Goal: Answer question/provide support: Share knowledge or assist other users

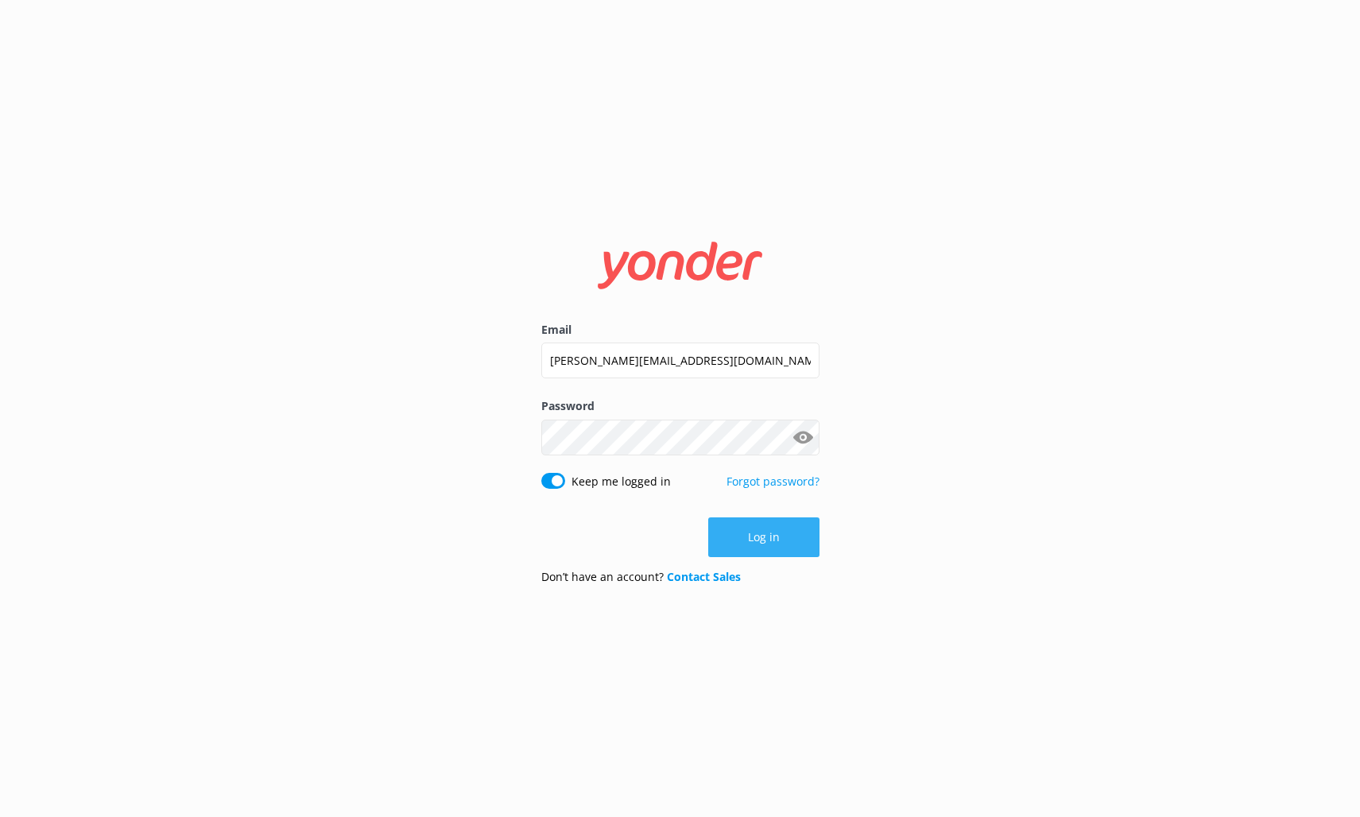
click at [783, 548] on button "Log in" at bounding box center [763, 537] width 111 height 40
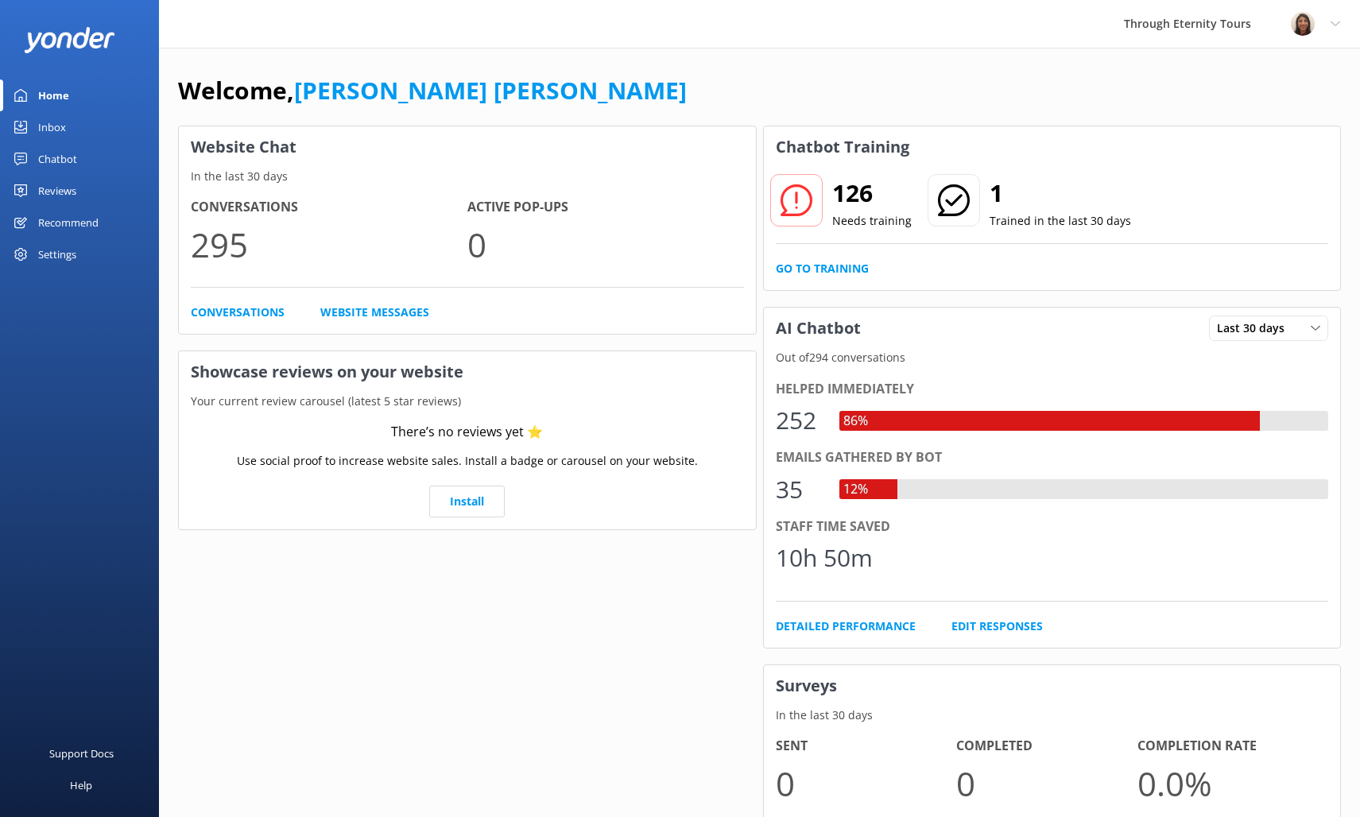
click at [48, 125] on div "Inbox" at bounding box center [52, 127] width 28 height 32
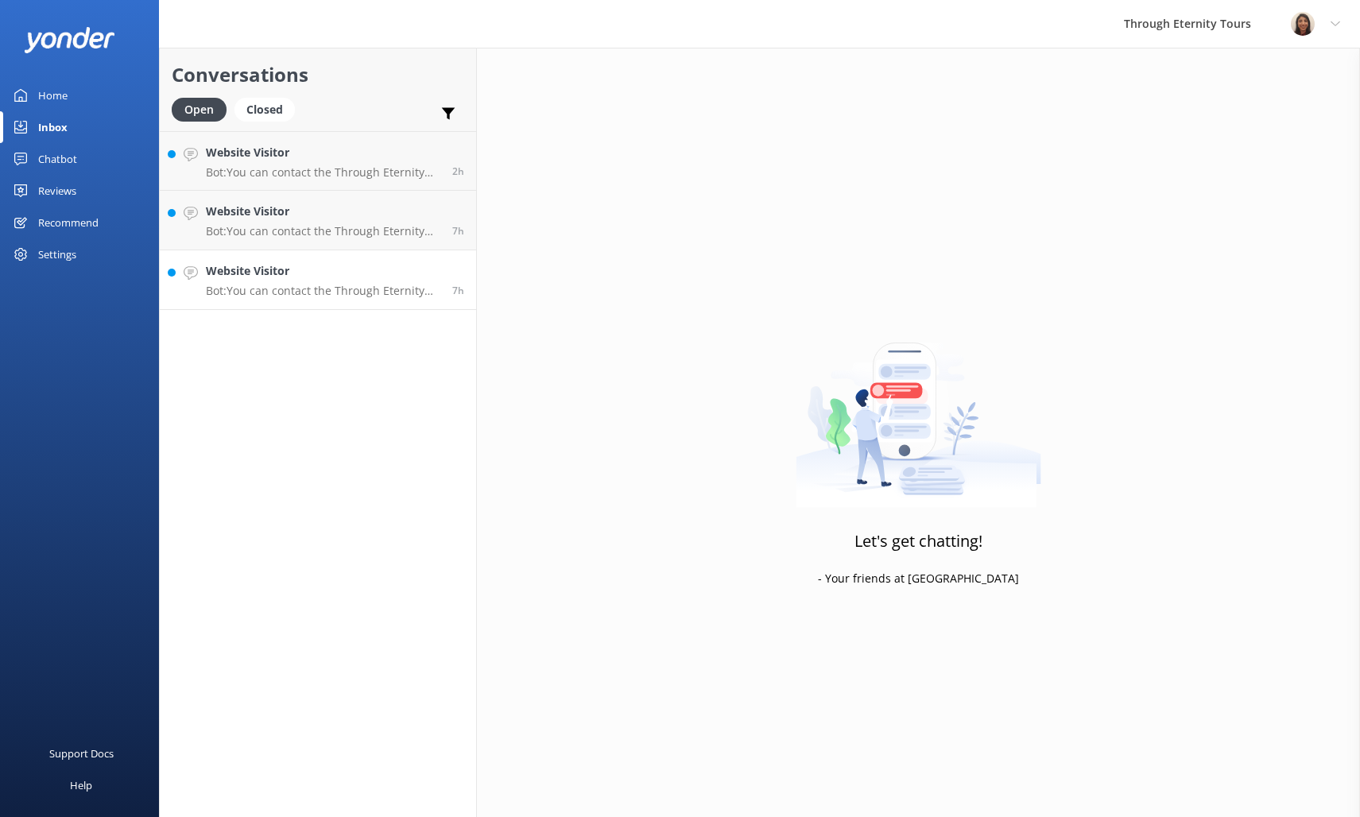
click at [351, 295] on p "Bot: You can contact the Through Eternity Tours team at [PHONE_NUMBER] or [PHON…" at bounding box center [323, 291] width 234 height 14
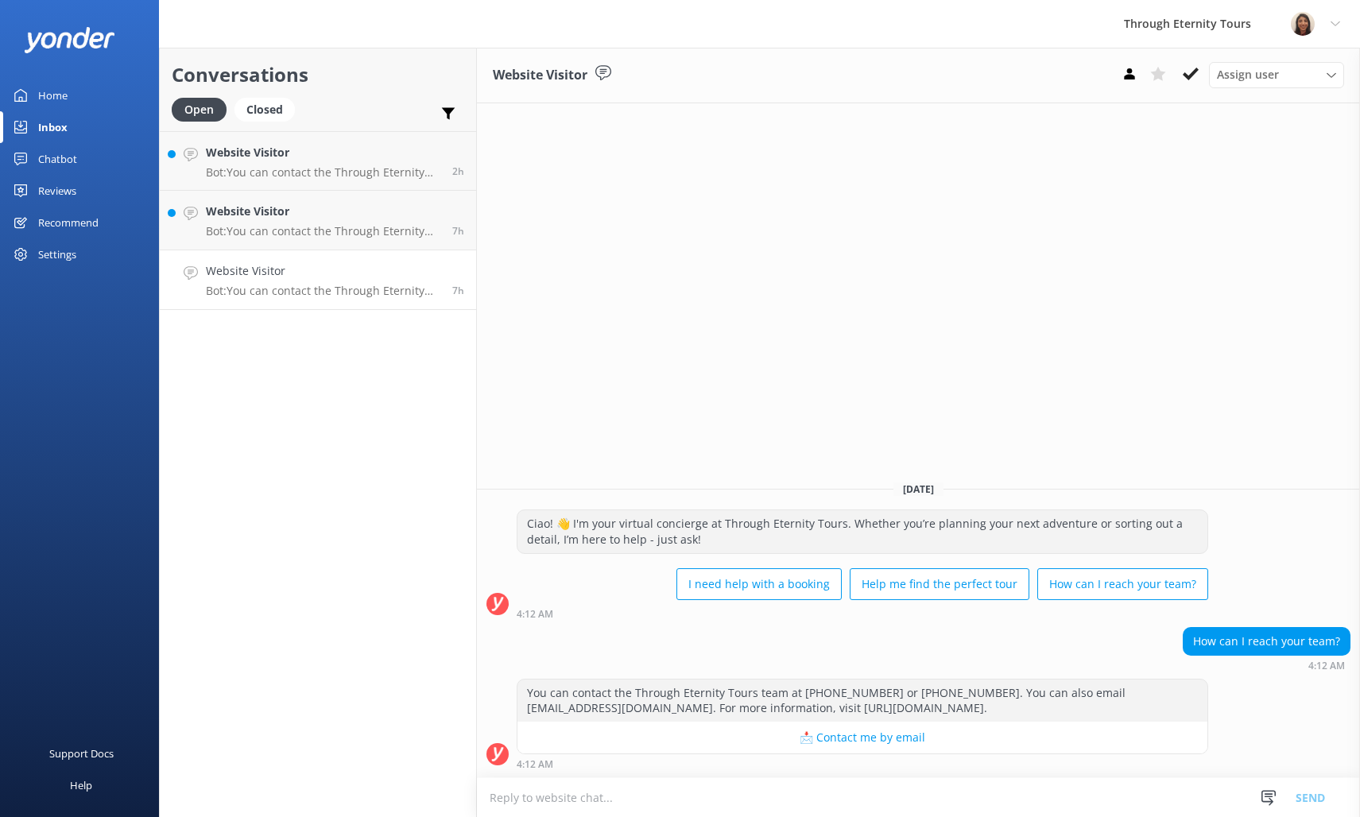
drag, startPoint x: 958, startPoint y: 798, endPoint x: 946, endPoint y: 796, distance: 12.8
click at [958, 799] on textarea at bounding box center [918, 797] width 883 height 39
paste textarea "Hello, my name is [PERSON_NAME] from Through Eternity Tours. How can I assist y…"
type textarea "Hello, my name is [PERSON_NAME] from Through Eternity Tours. How can I assist y…"
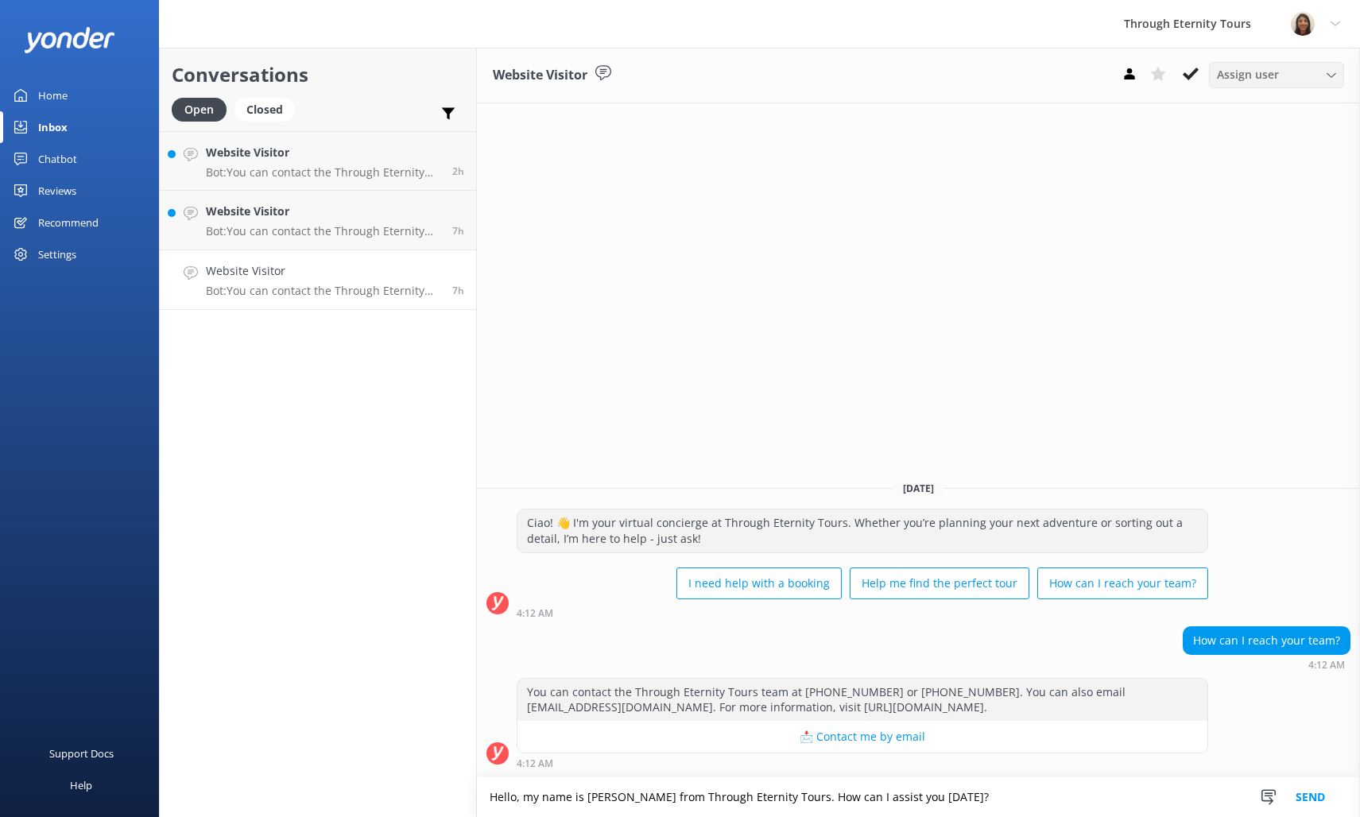
click at [1259, 83] on span "Assign user" at bounding box center [1248, 74] width 62 height 17
click at [1240, 204] on div "[PERSON_NAME] [PERSON_NAME]" at bounding box center [1280, 212] width 126 height 33
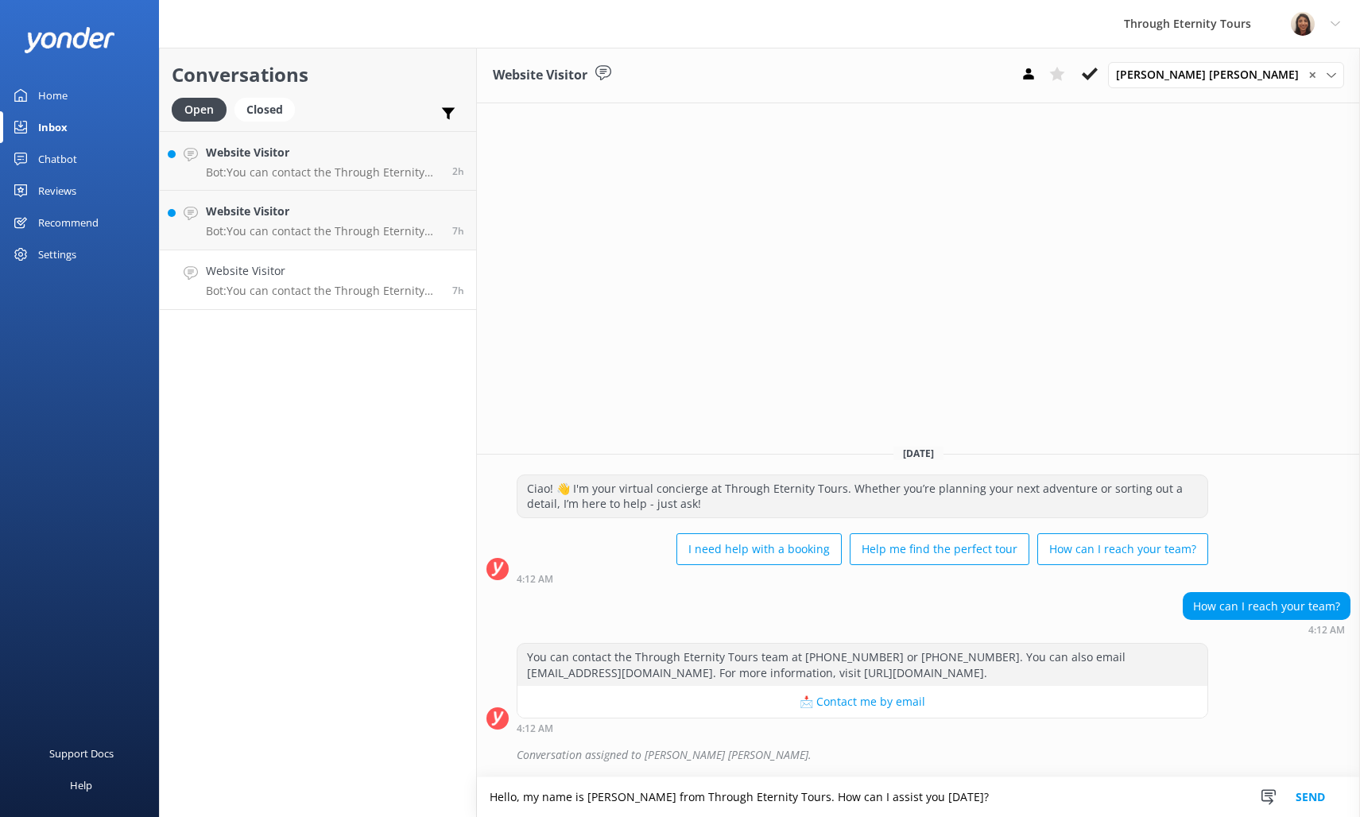
click at [1299, 788] on button "Send" at bounding box center [1310, 797] width 60 height 40
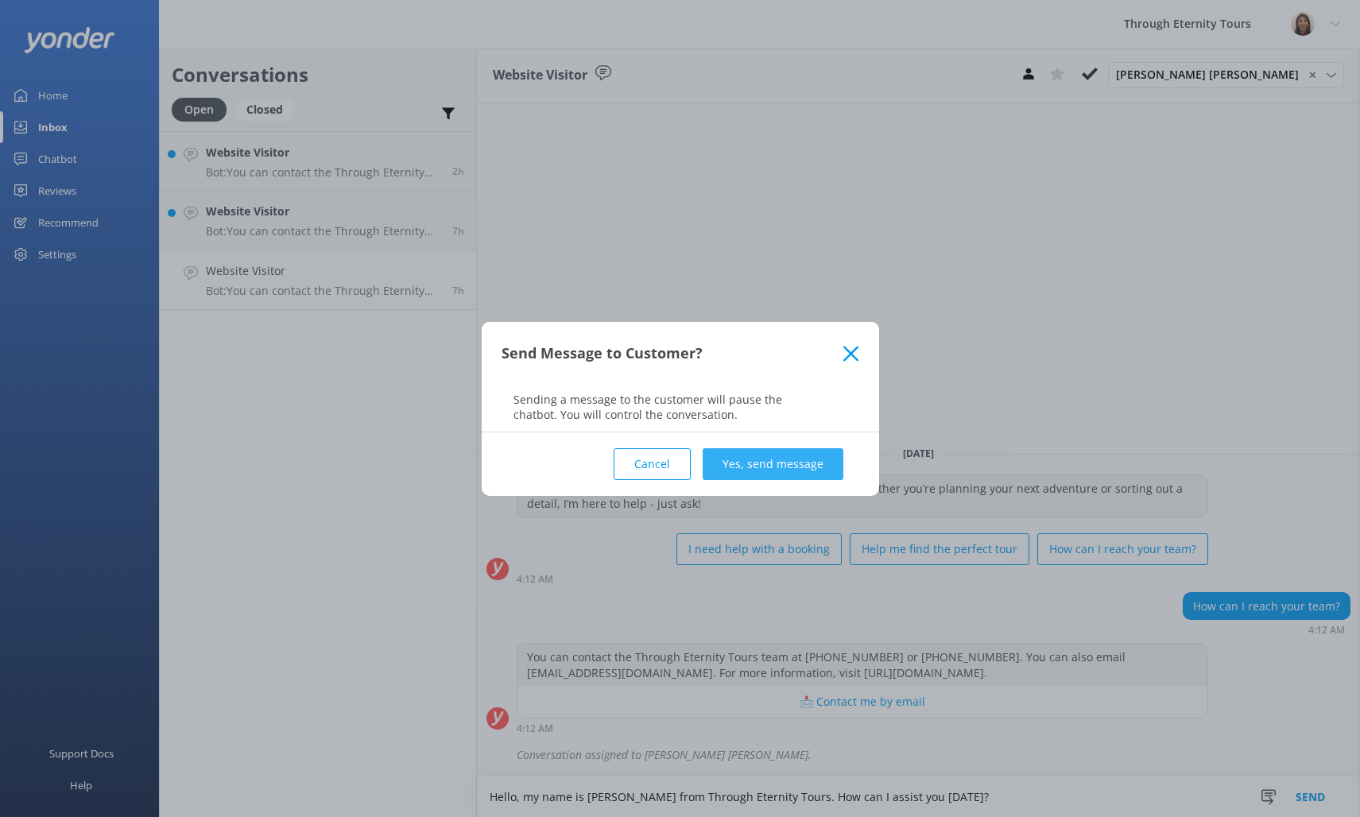
click at [747, 473] on button "Yes, send message" at bounding box center [772, 464] width 141 height 32
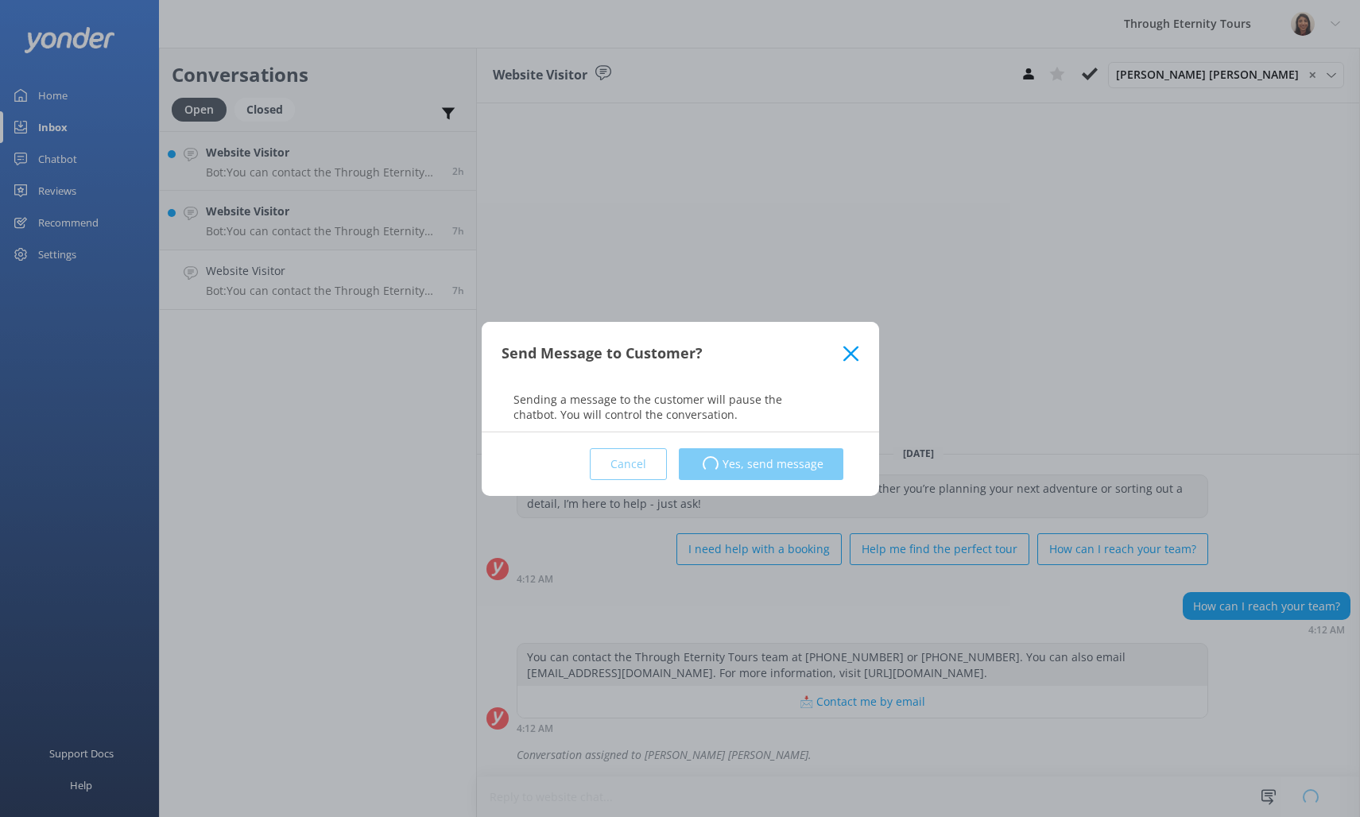
scroll to position [0, 0]
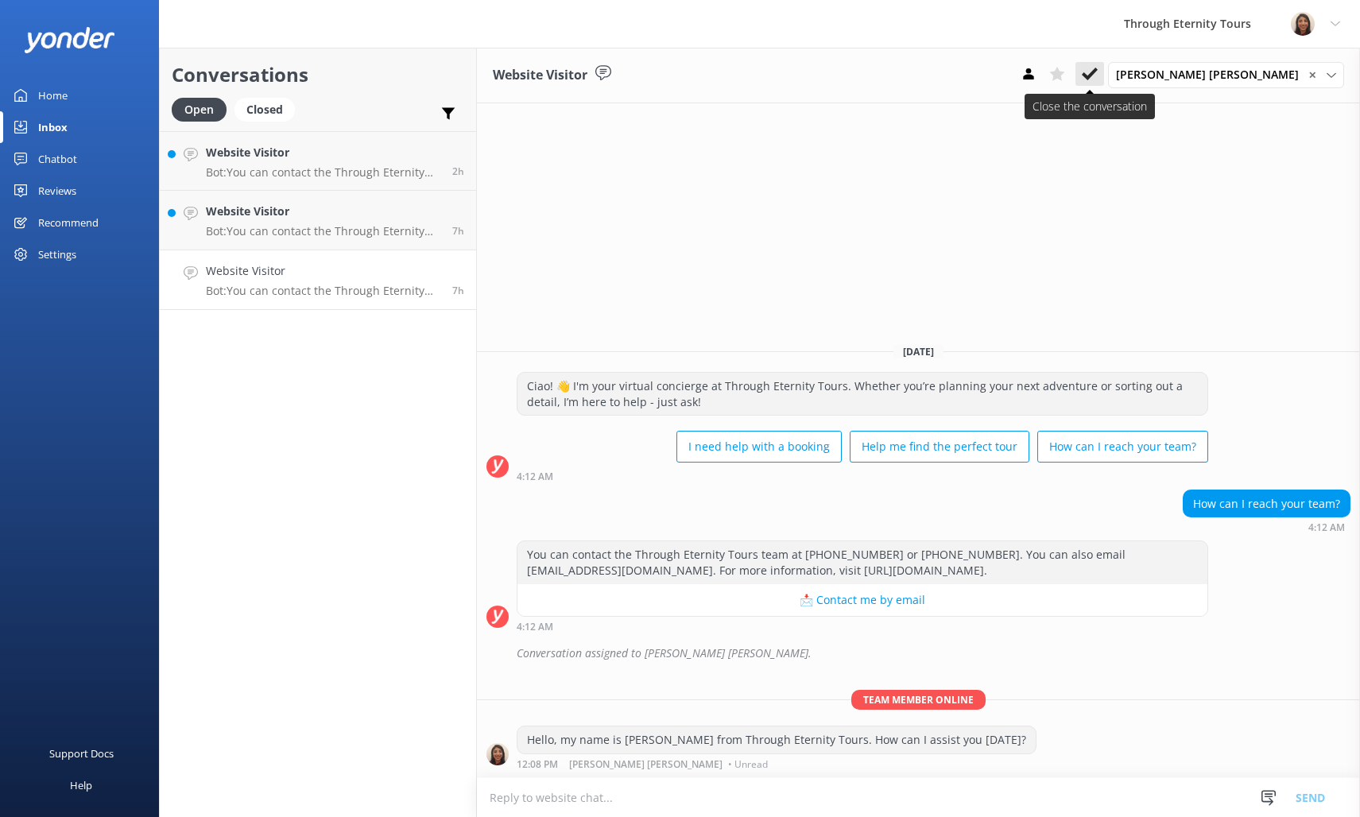
click at [1097, 73] on use at bounding box center [1089, 74] width 16 height 13
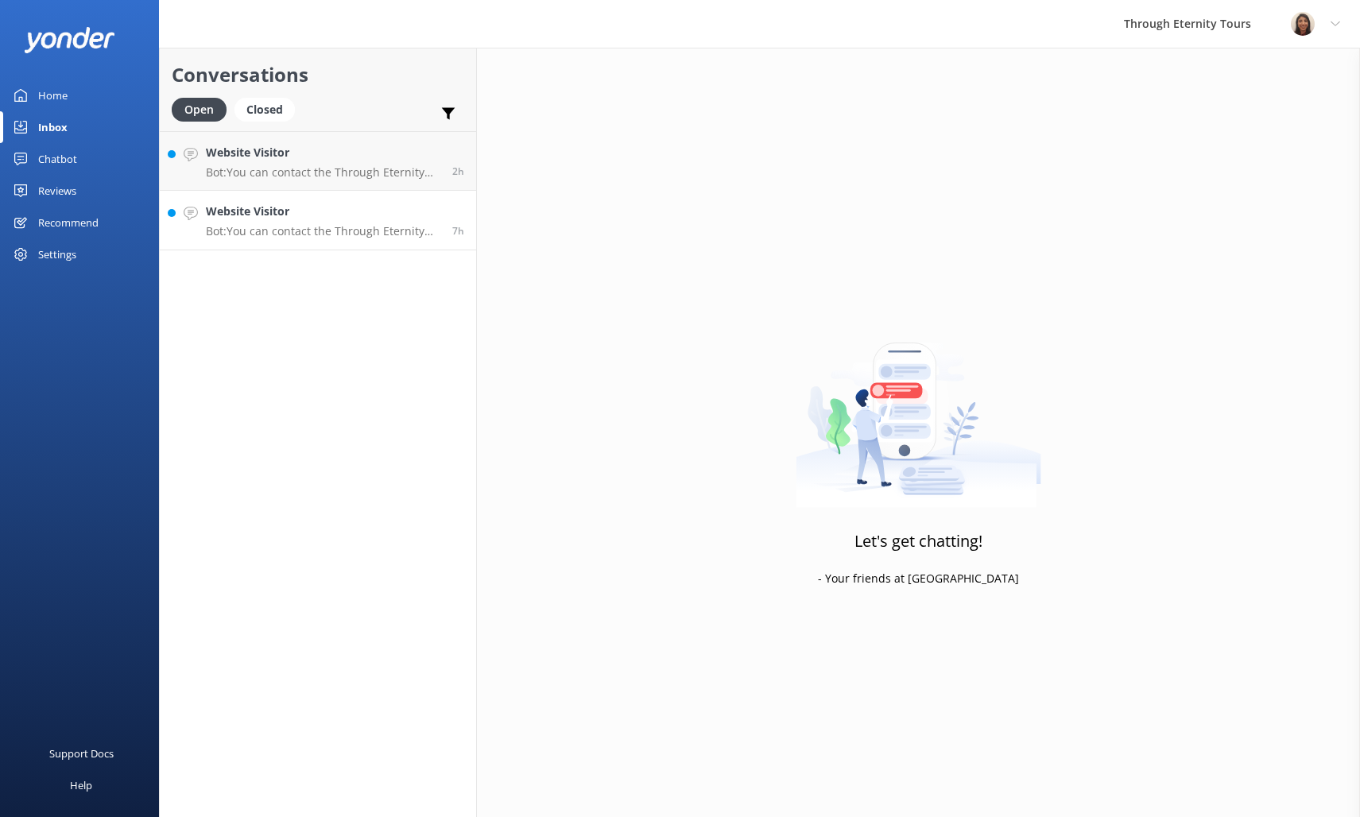
click at [378, 233] on p "Bot: You can contact the Through Eternity Tours team at [PHONE_NUMBER] or [PHON…" at bounding box center [323, 231] width 234 height 14
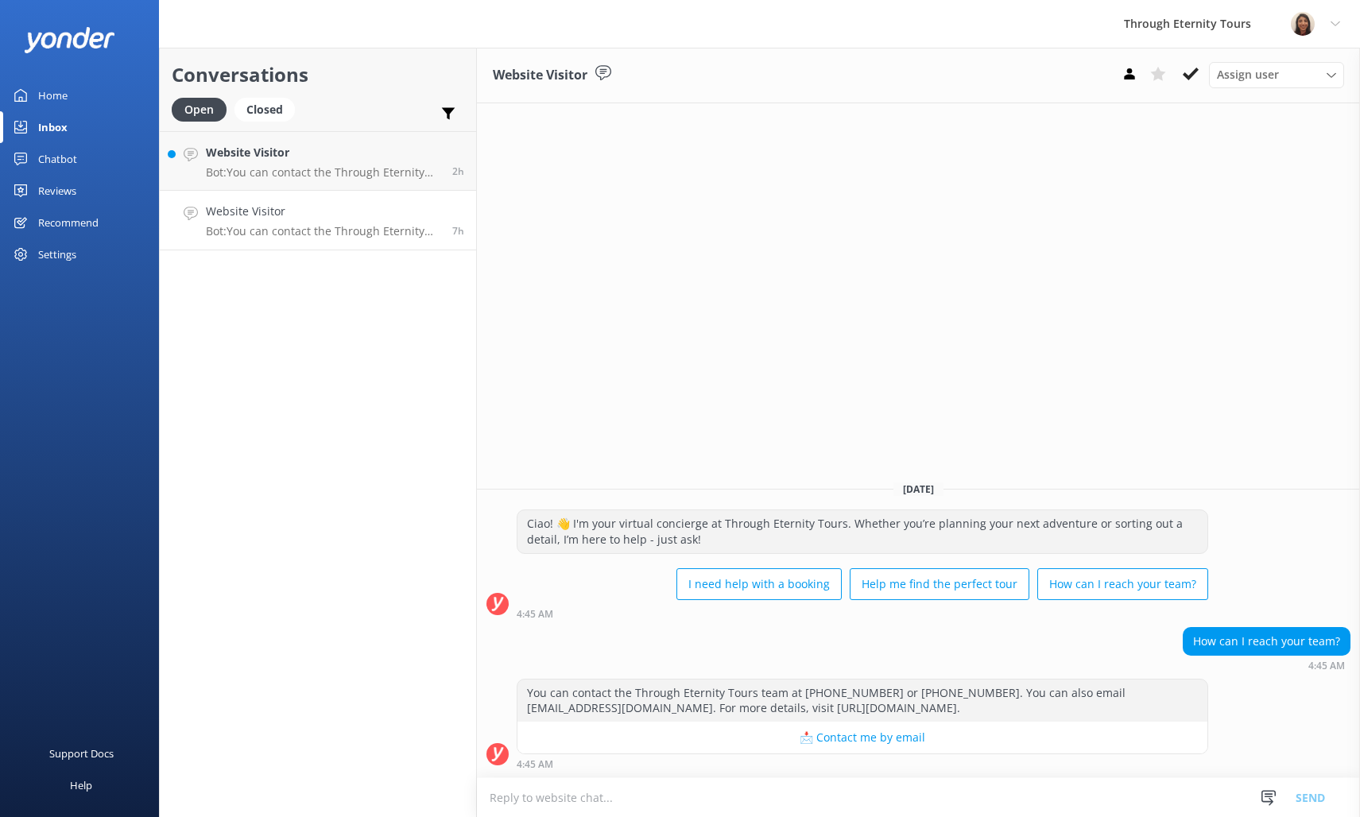
click at [1041, 790] on textarea at bounding box center [918, 797] width 883 height 39
type textarea "Hello, my name is [PERSON_NAME] from Through Eternity Tours. How can I assist y…"
click at [1233, 72] on span "Assign user" at bounding box center [1248, 74] width 62 height 17
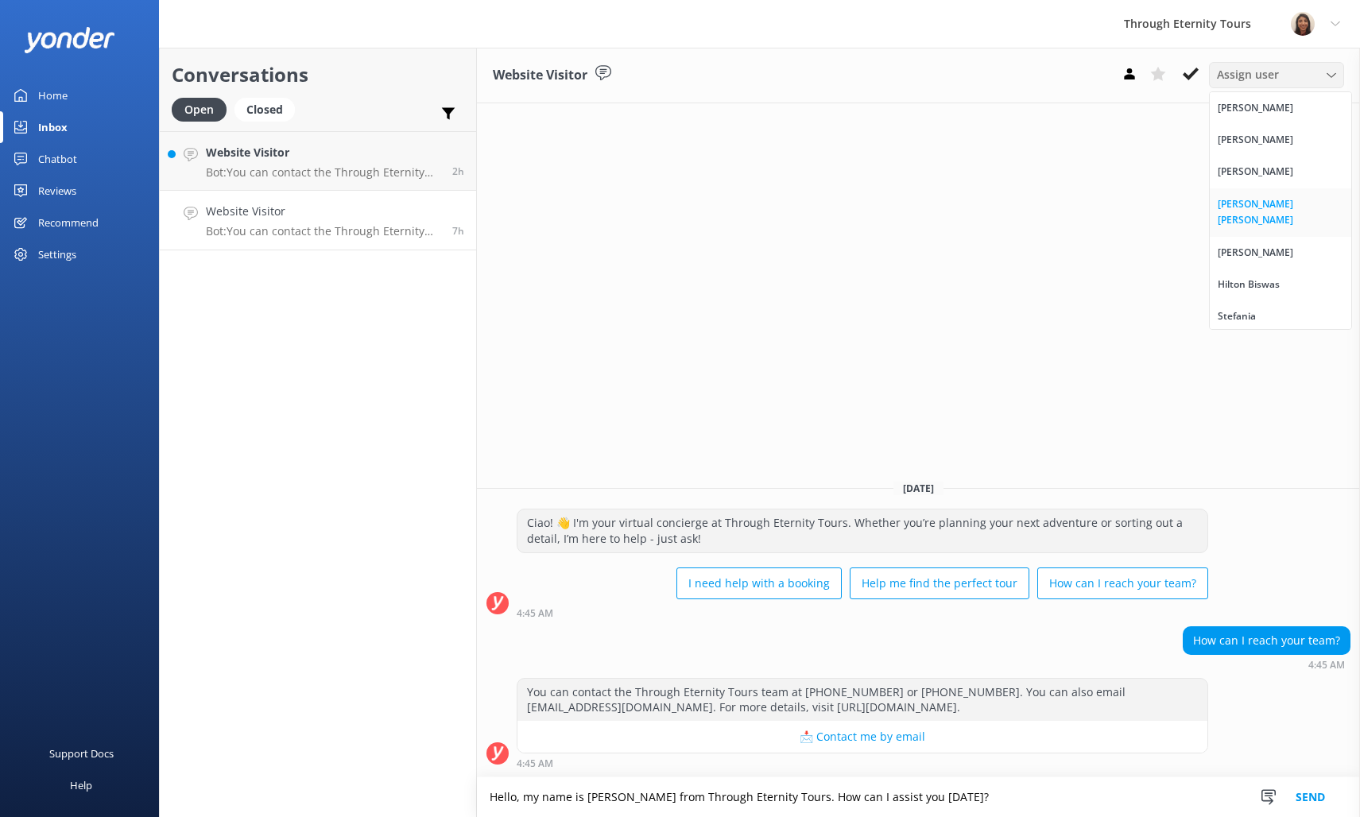
click at [1263, 207] on div "[PERSON_NAME] [PERSON_NAME]" at bounding box center [1280, 212] width 126 height 33
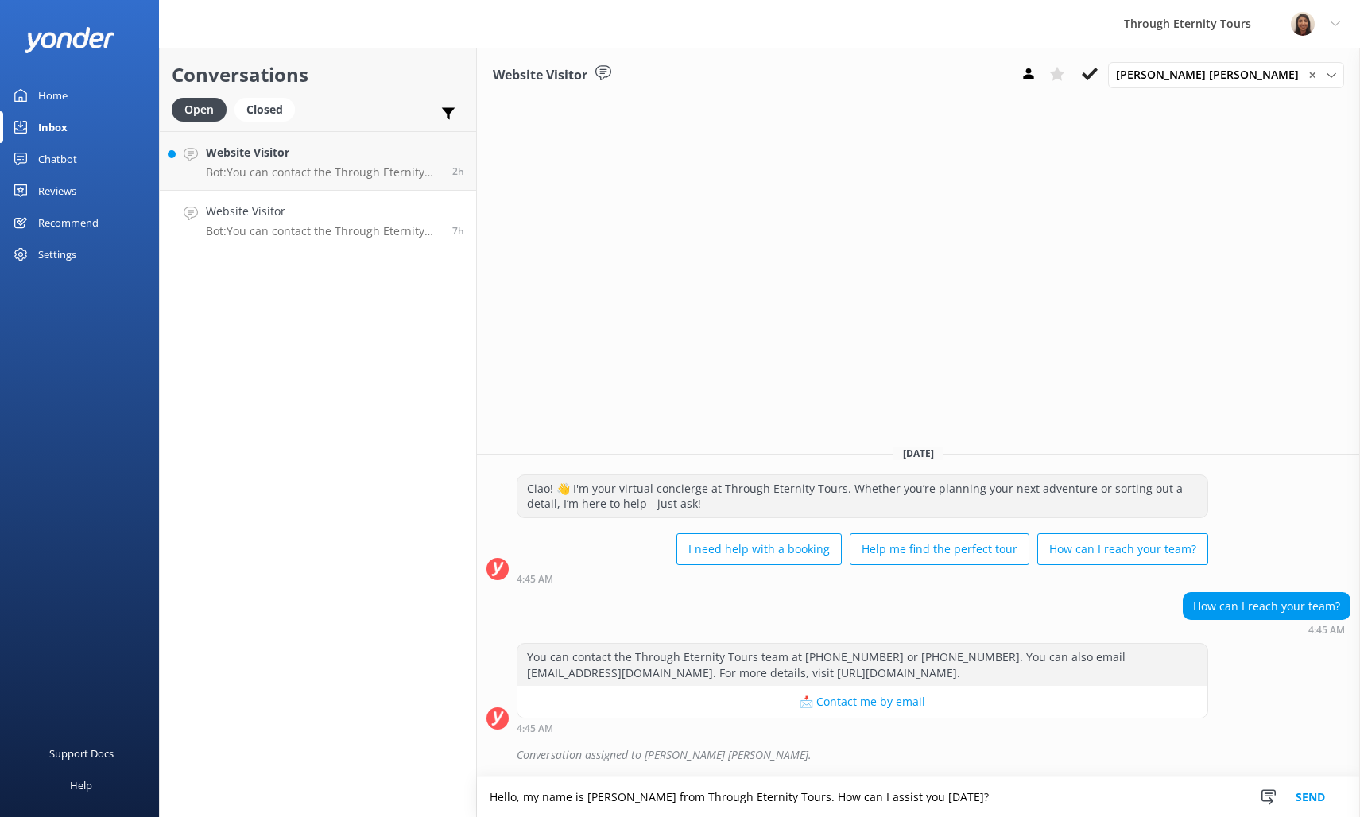
click at [1314, 793] on button "Send" at bounding box center [1310, 797] width 60 height 40
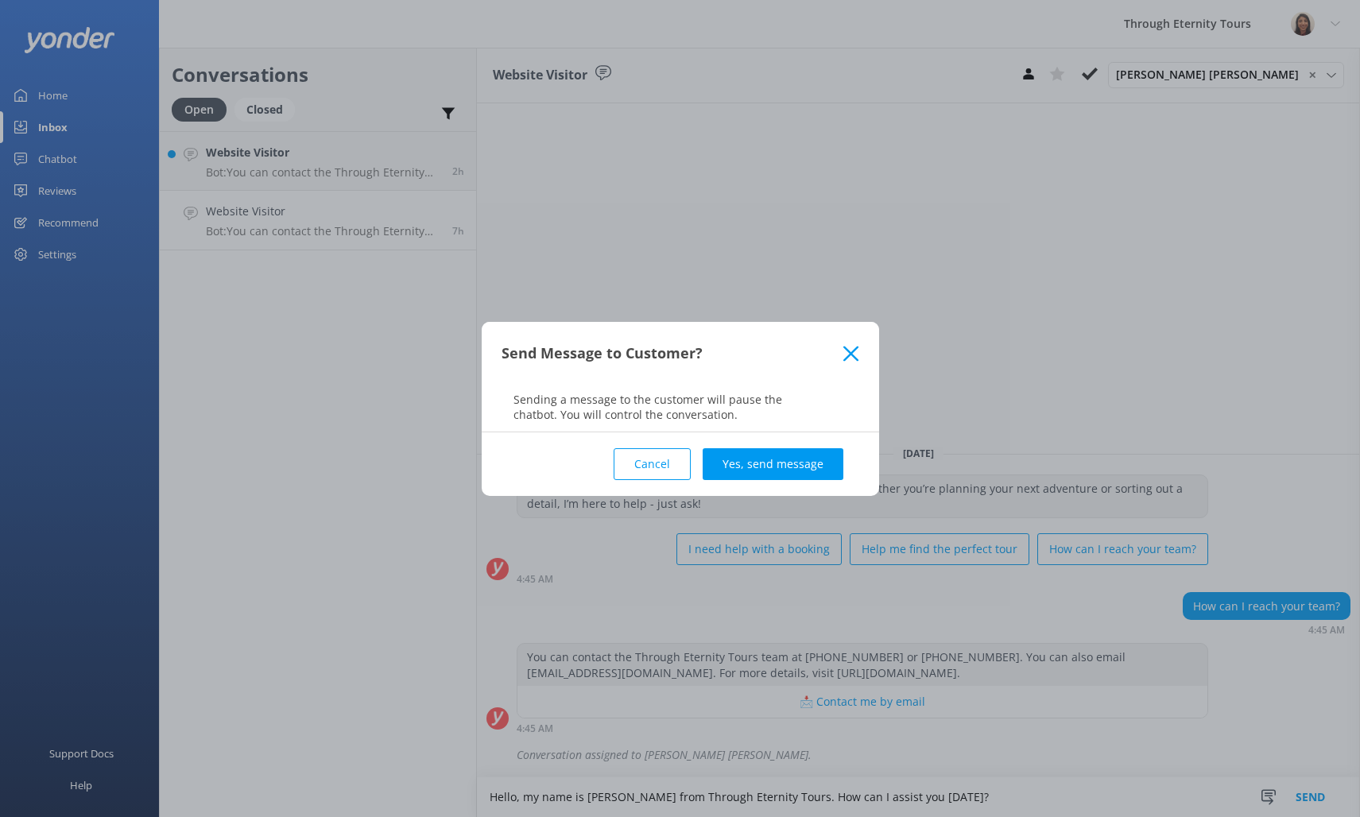
click at [769, 457] on button "Yes, send message" at bounding box center [772, 464] width 141 height 32
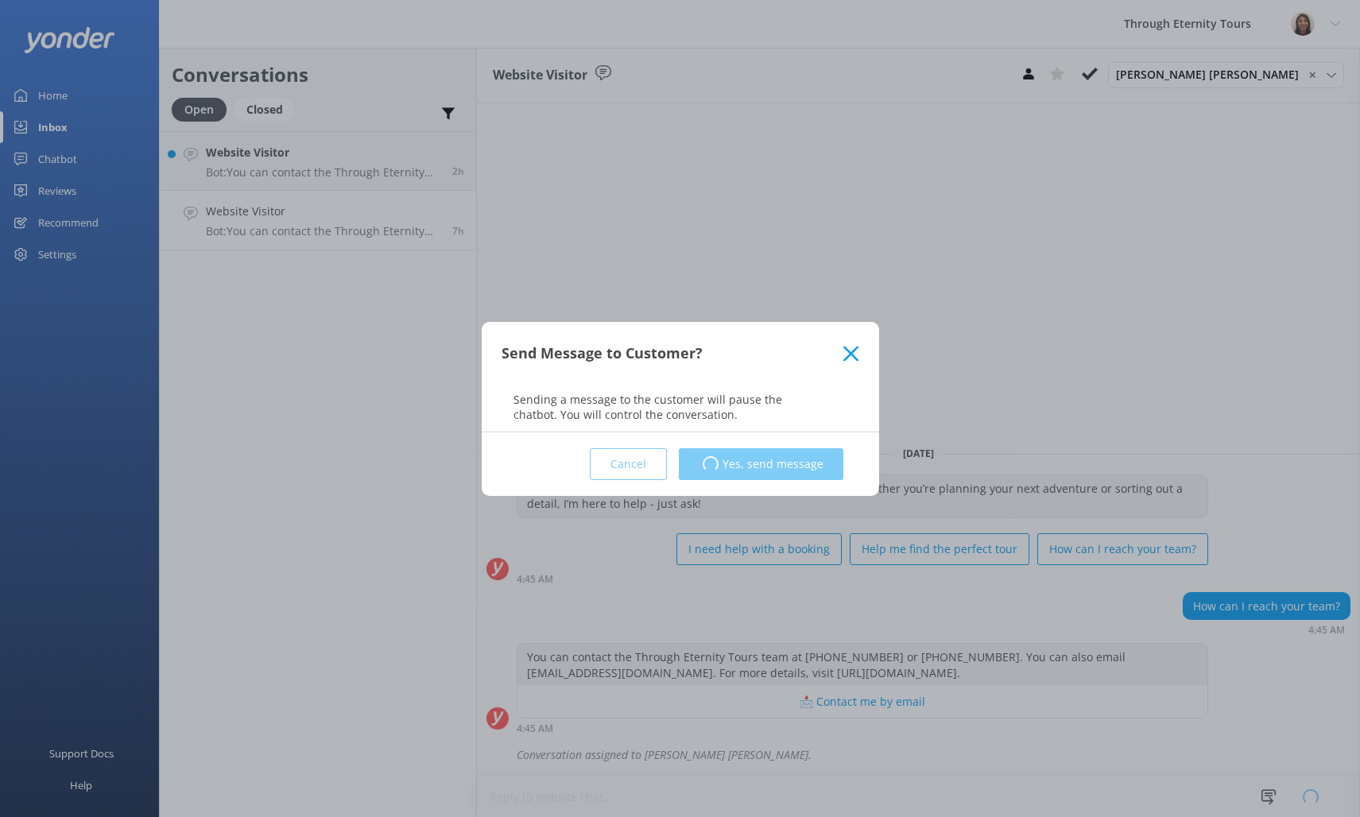
scroll to position [0, 0]
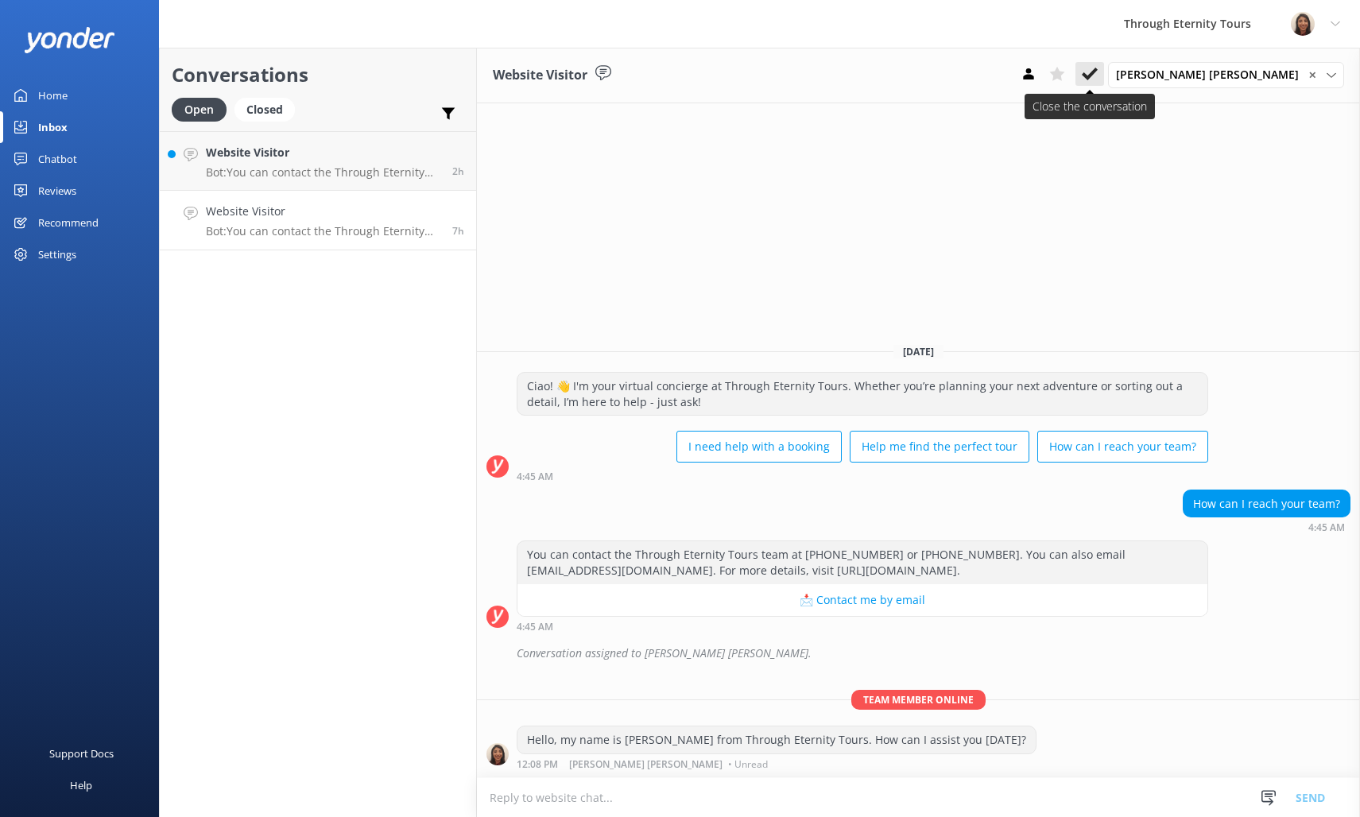
click at [1097, 82] on icon at bounding box center [1089, 74] width 16 height 16
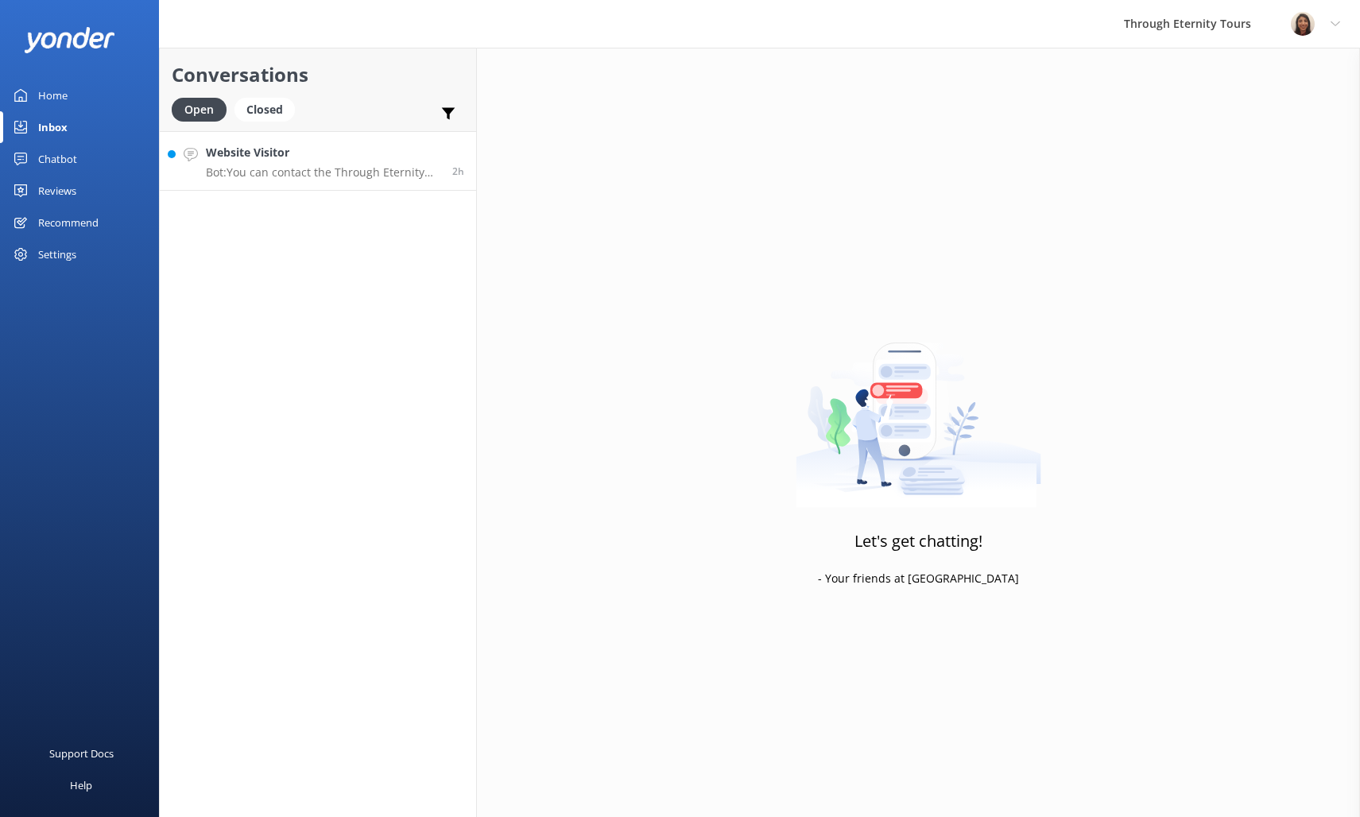
click at [327, 170] on p "Bot: You can contact the Through Eternity Tours team at [PHONE_NUMBER] or [PHON…" at bounding box center [323, 172] width 234 height 14
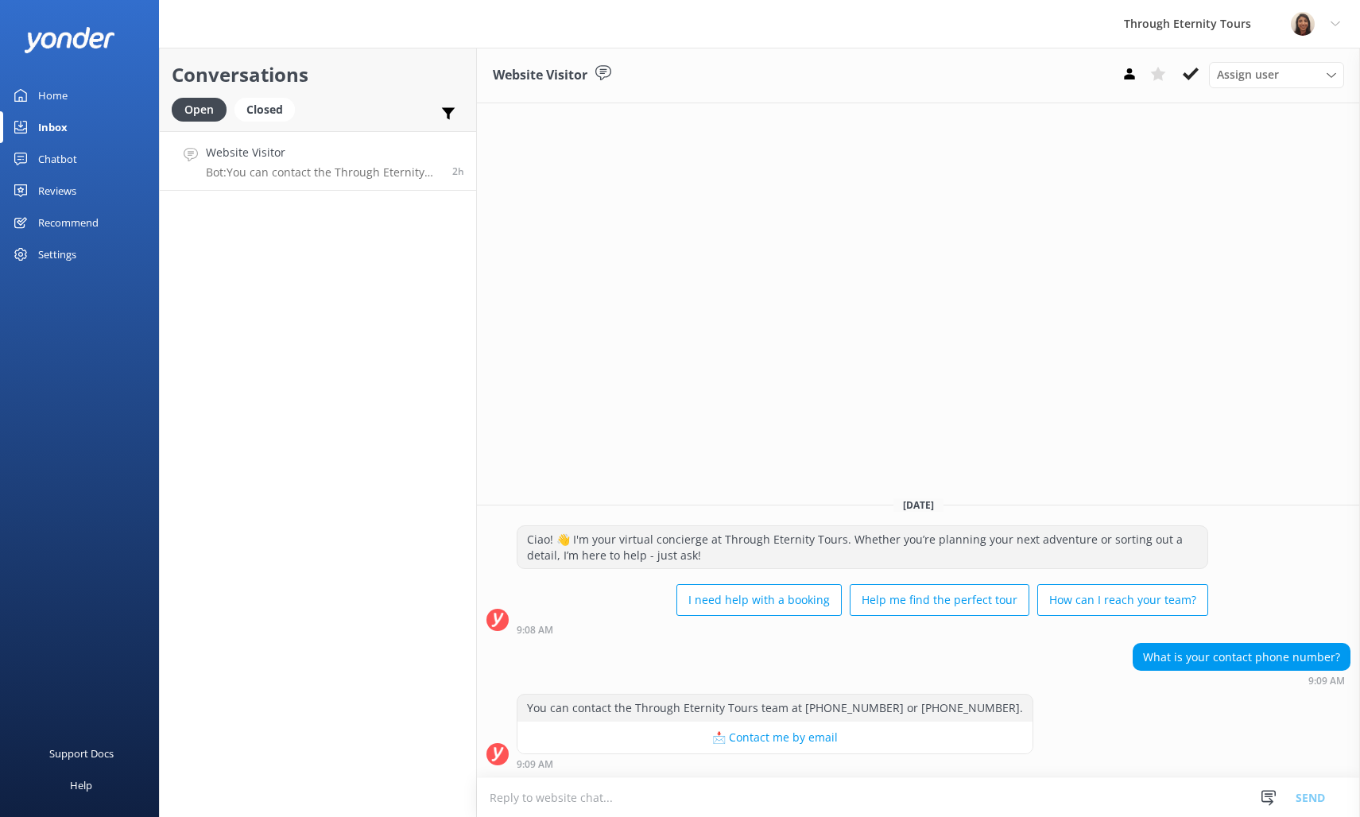
click at [1031, 805] on textarea at bounding box center [918, 797] width 883 height 39
type textarea "Hello, my name is [PERSON_NAME] from Through Eternity Tours. How can I assist y…"
click at [1256, 75] on span "Assign user" at bounding box center [1248, 74] width 62 height 17
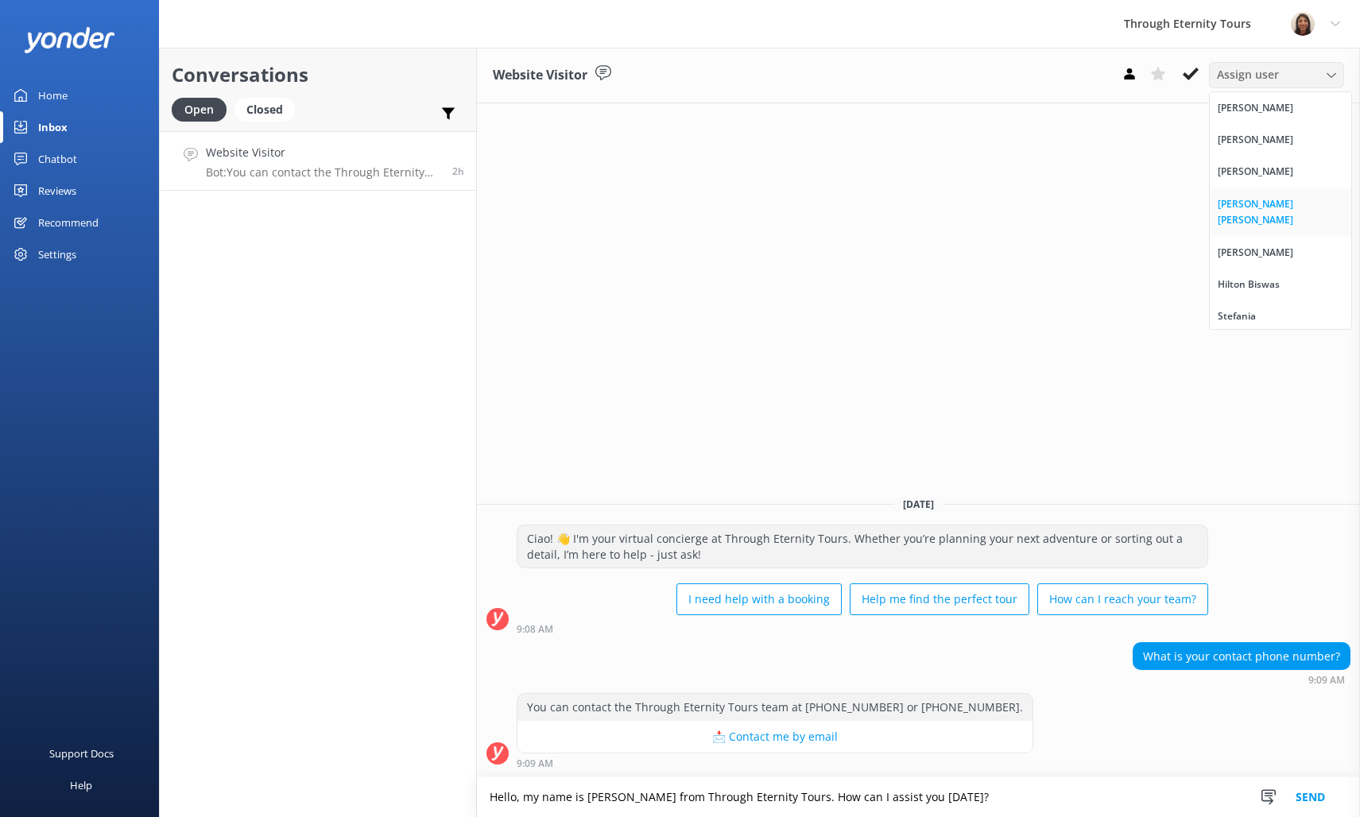
click at [1242, 195] on link "[PERSON_NAME] [PERSON_NAME]" at bounding box center [1279, 212] width 141 height 48
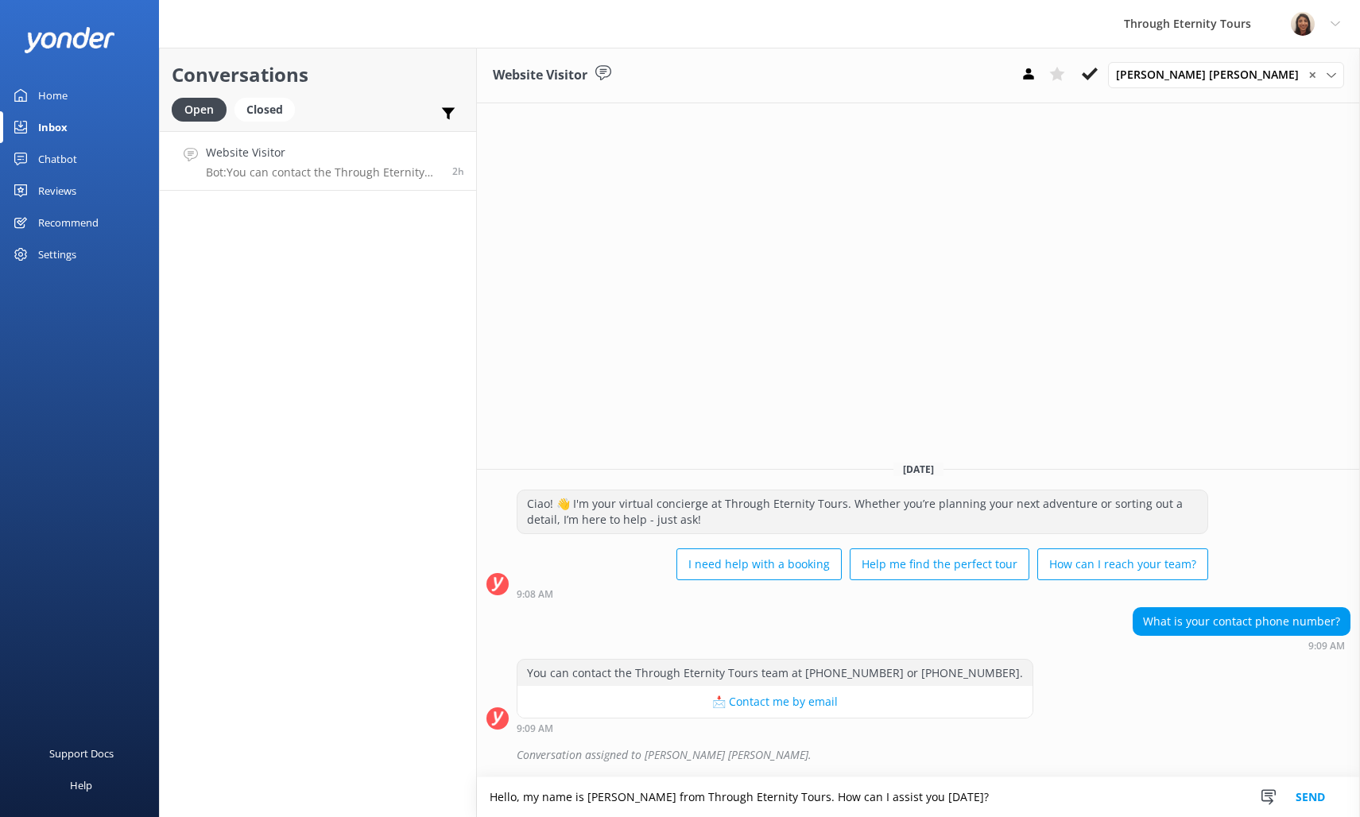
click at [1323, 794] on button "Send" at bounding box center [1310, 797] width 60 height 40
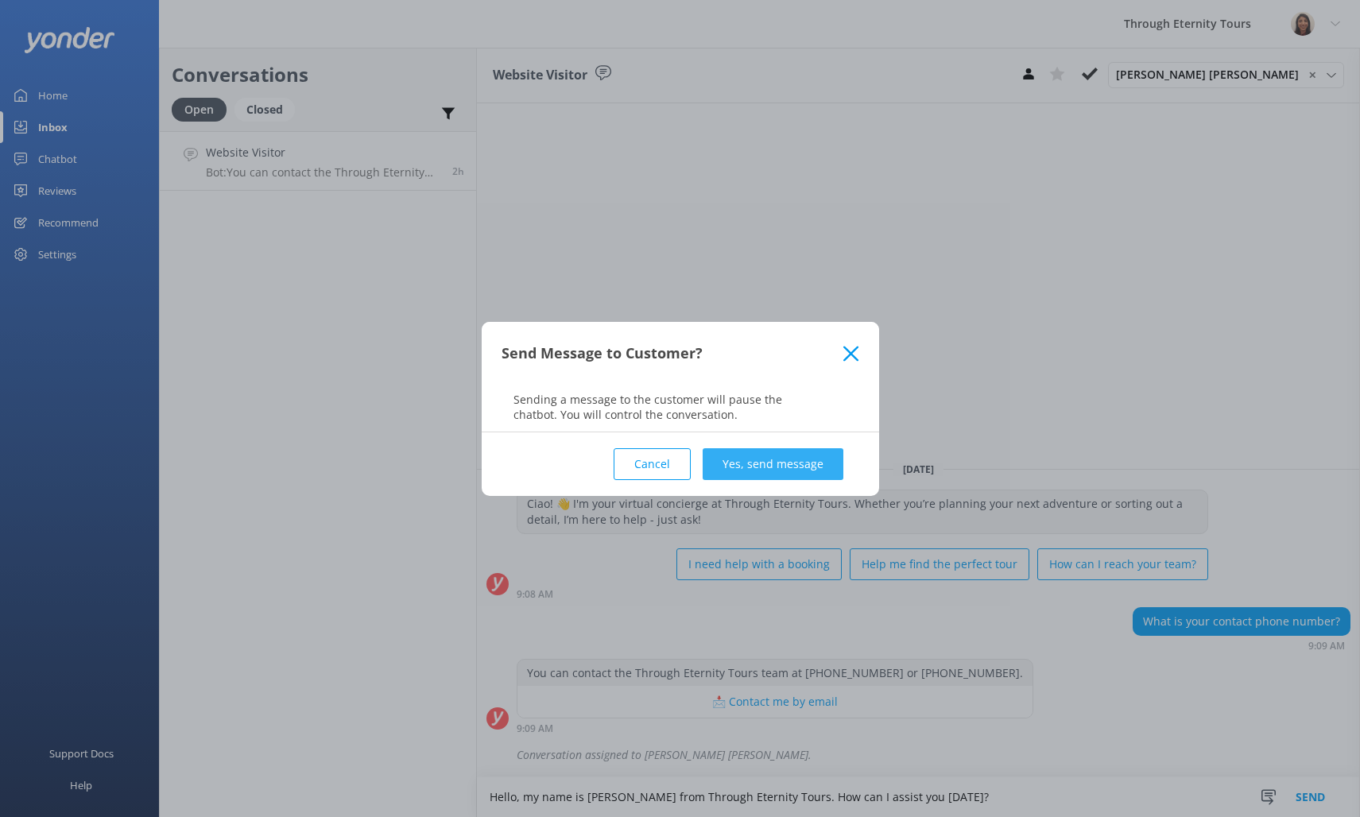
click at [771, 451] on button "Yes, send message" at bounding box center [772, 464] width 141 height 32
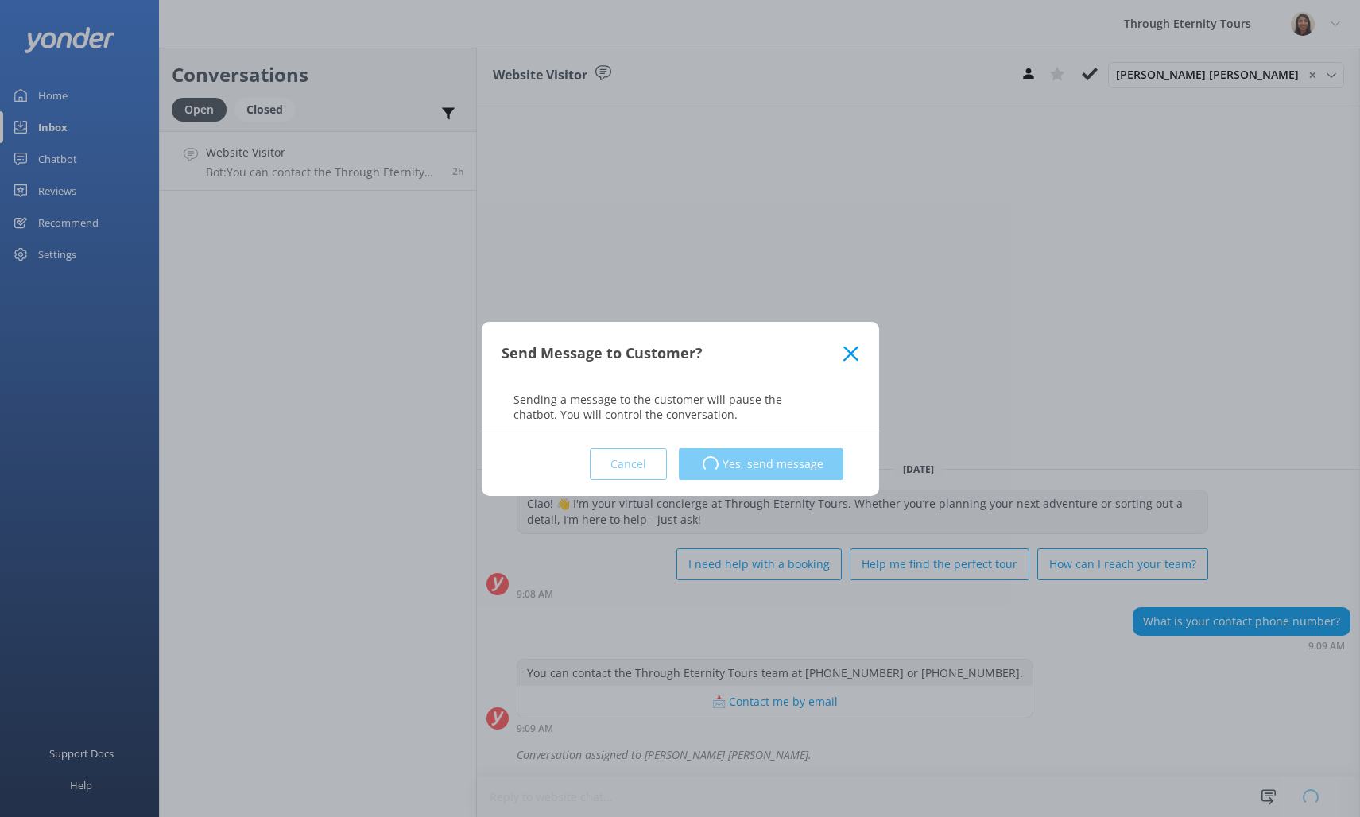
scroll to position [0, 0]
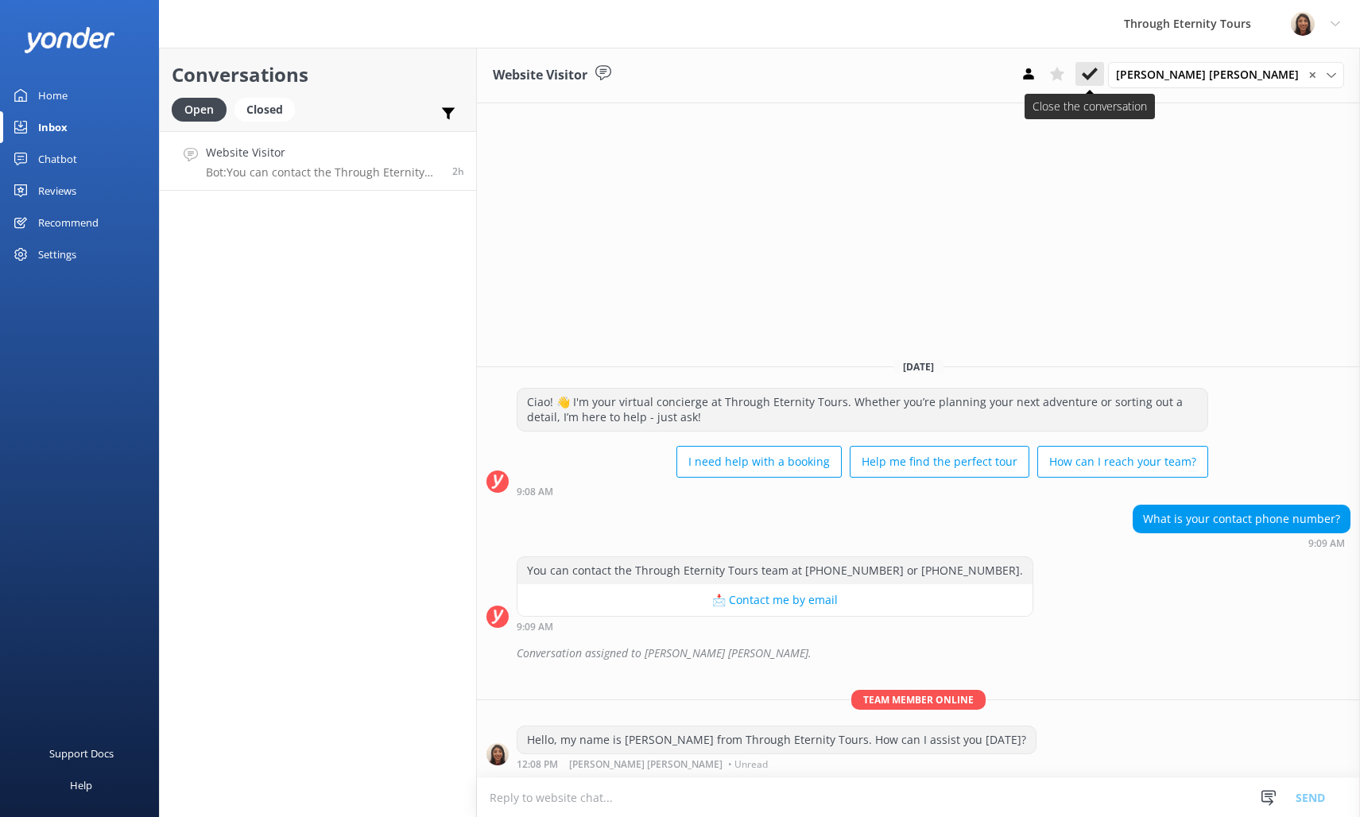
click at [1097, 75] on icon at bounding box center [1089, 74] width 16 height 16
